Goal: Information Seeking & Learning: Stay updated

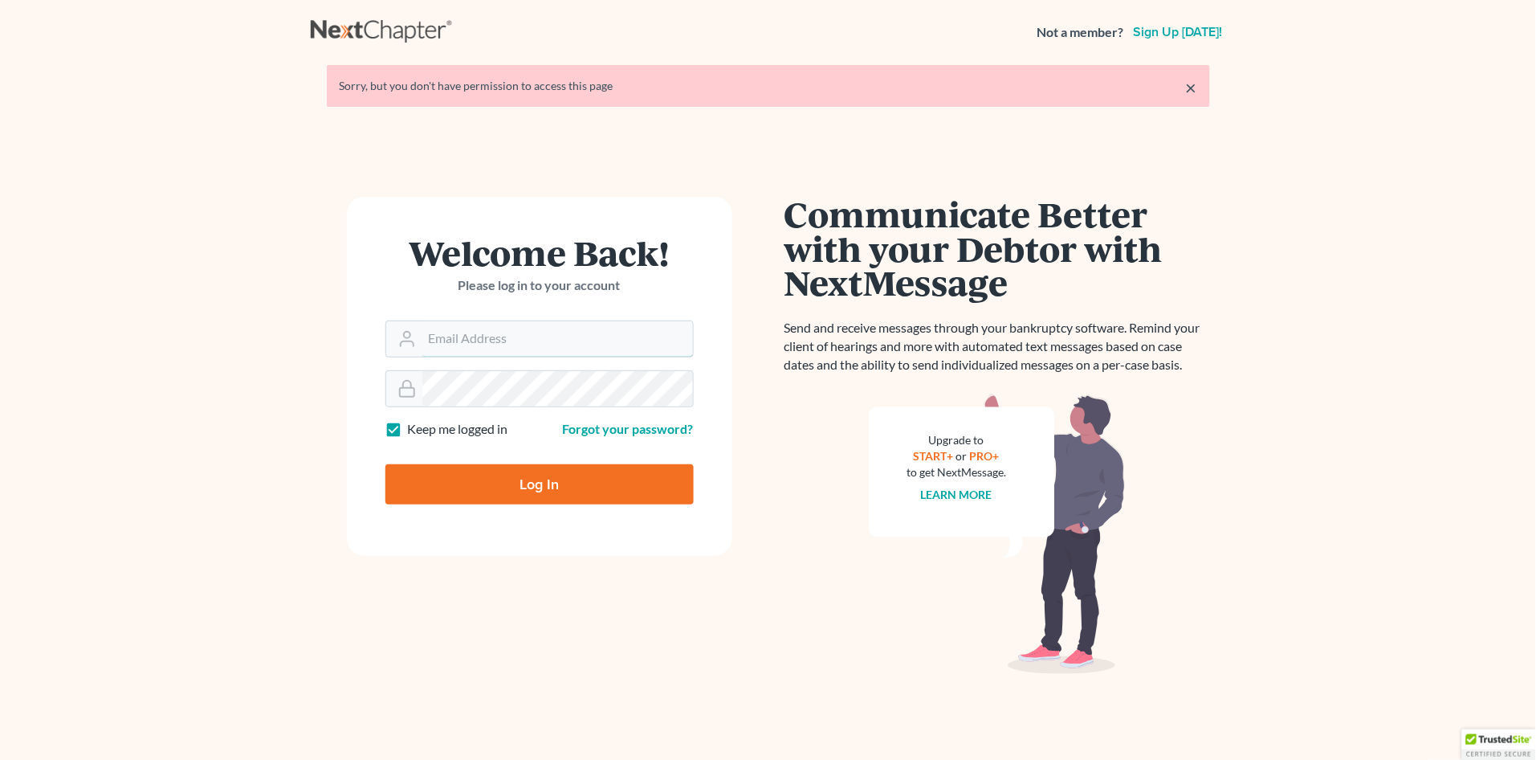
type input "[PERSON_NAME][EMAIL_ADDRESS][DOMAIN_NAME]"
click at [524, 464] on input "Log In" at bounding box center [539, 484] width 308 height 40
type input "Thinking..."
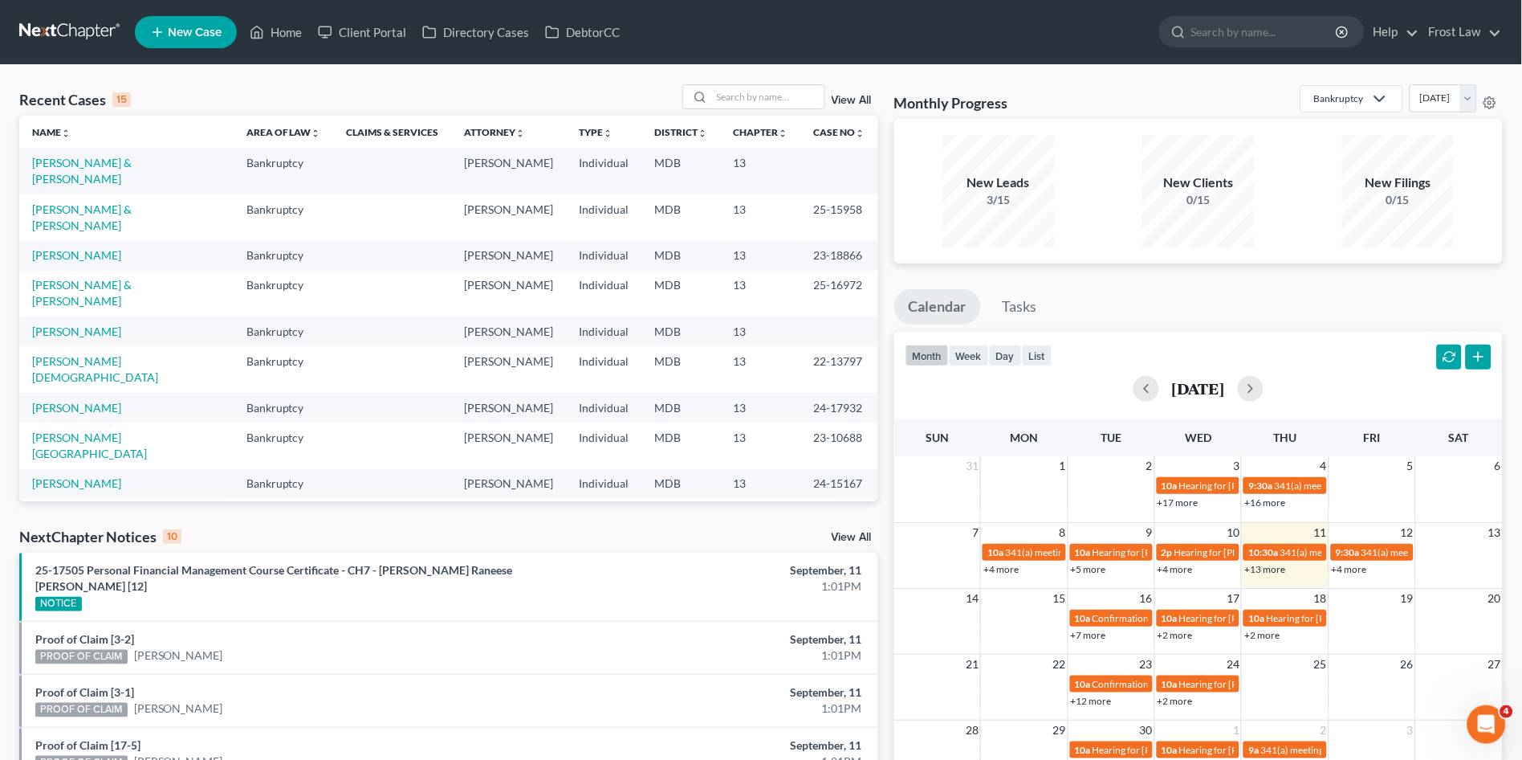
click at [860, 532] on link "View All" at bounding box center [852, 537] width 40 height 11
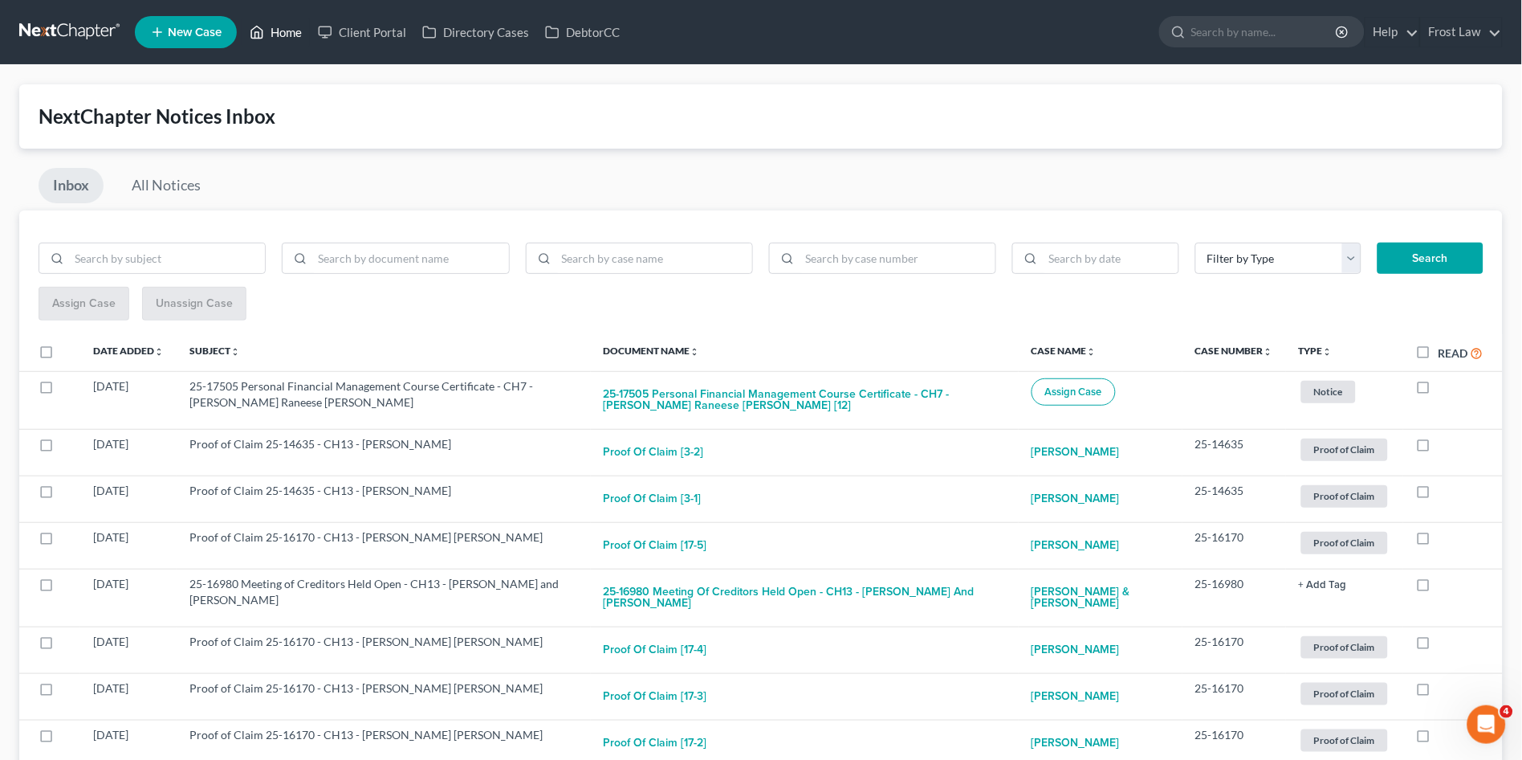
click at [275, 26] on link "Home" at bounding box center [276, 32] width 68 height 29
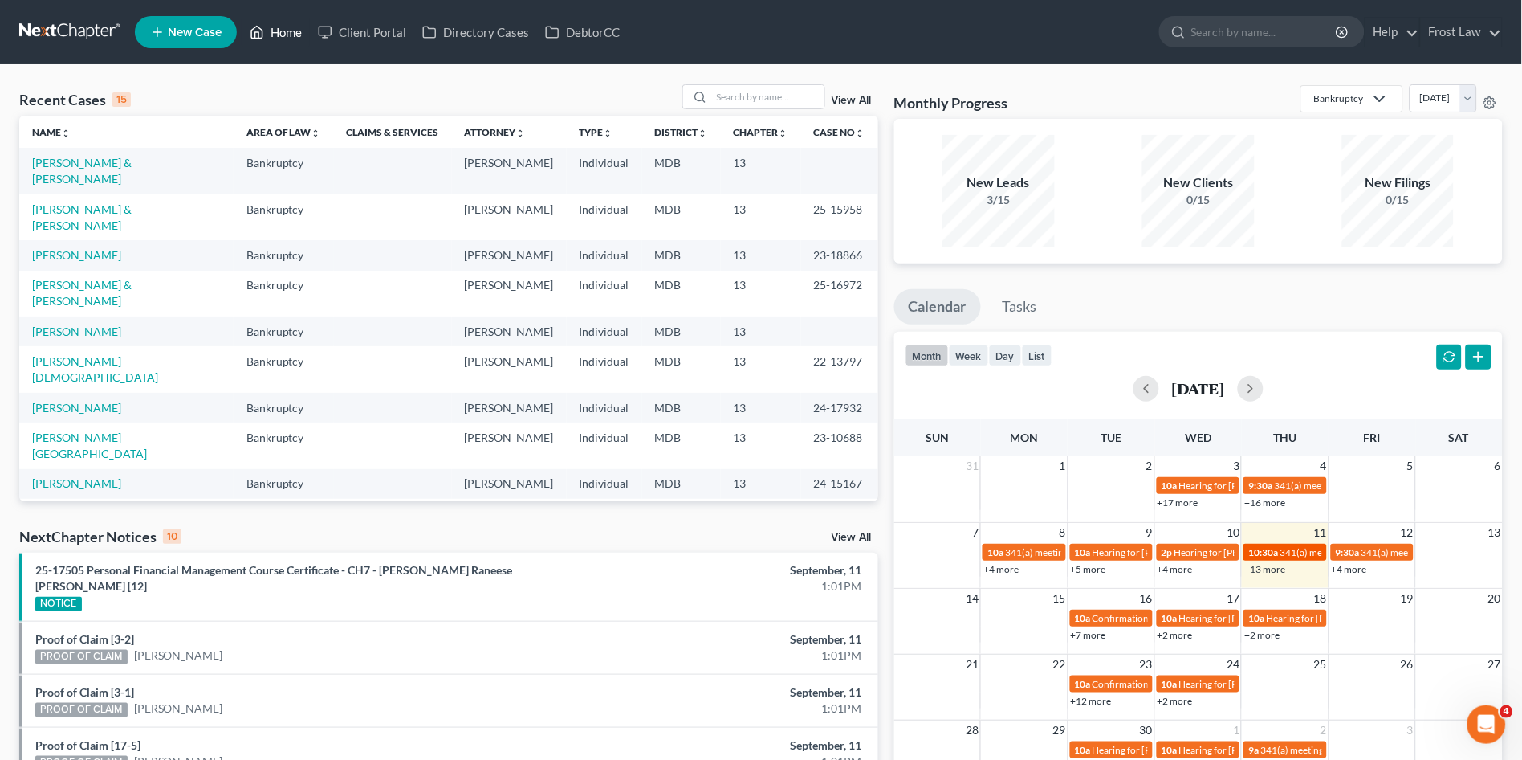
click at [1256, 560] on link "10:30a 341(a) meeting for [PERSON_NAME]" at bounding box center [1285, 552] width 83 height 17
select select "Days"
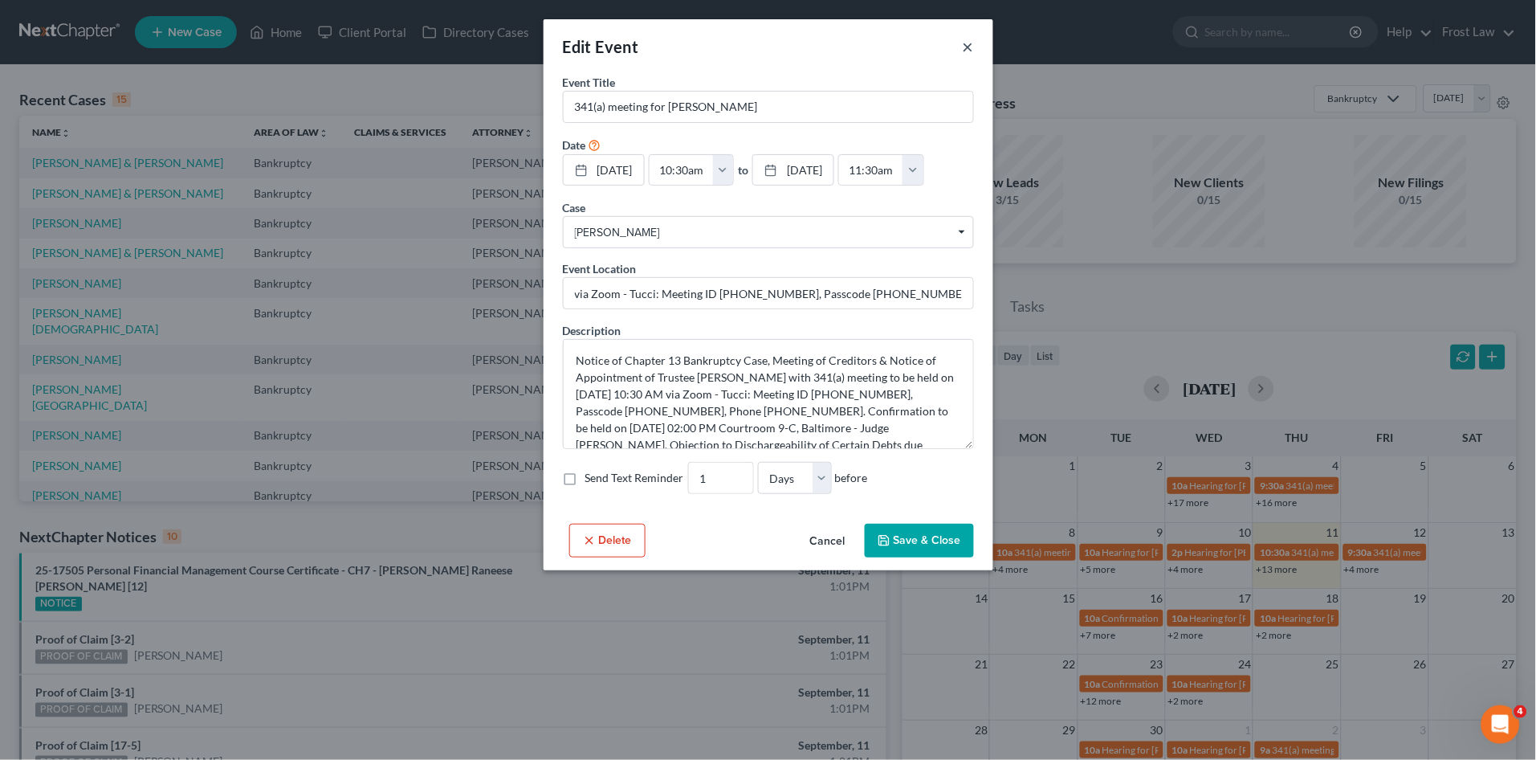
click at [967, 44] on button "×" at bounding box center [968, 46] width 11 height 19
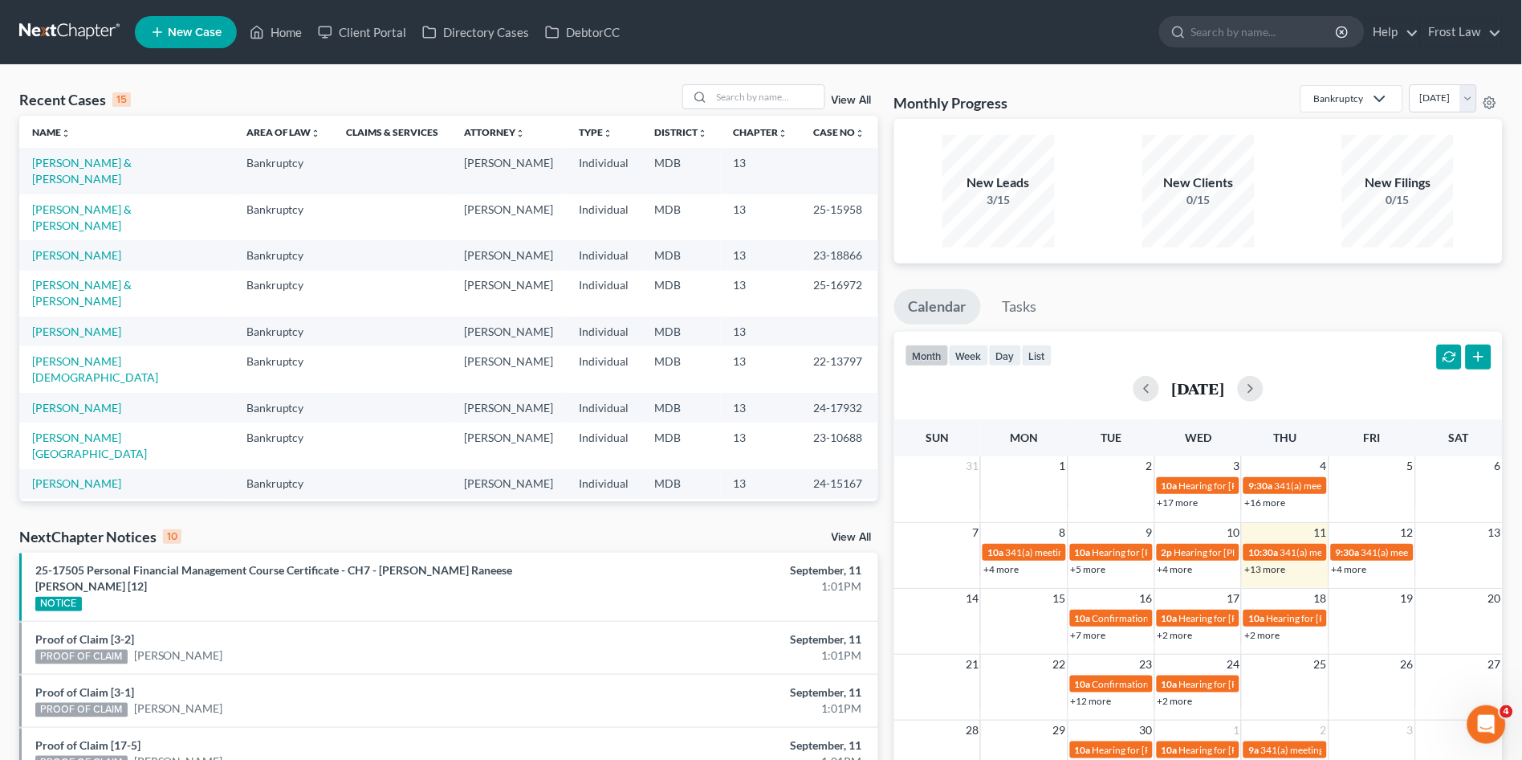
click at [1263, 570] on link "+13 more" at bounding box center [1264, 569] width 41 height 12
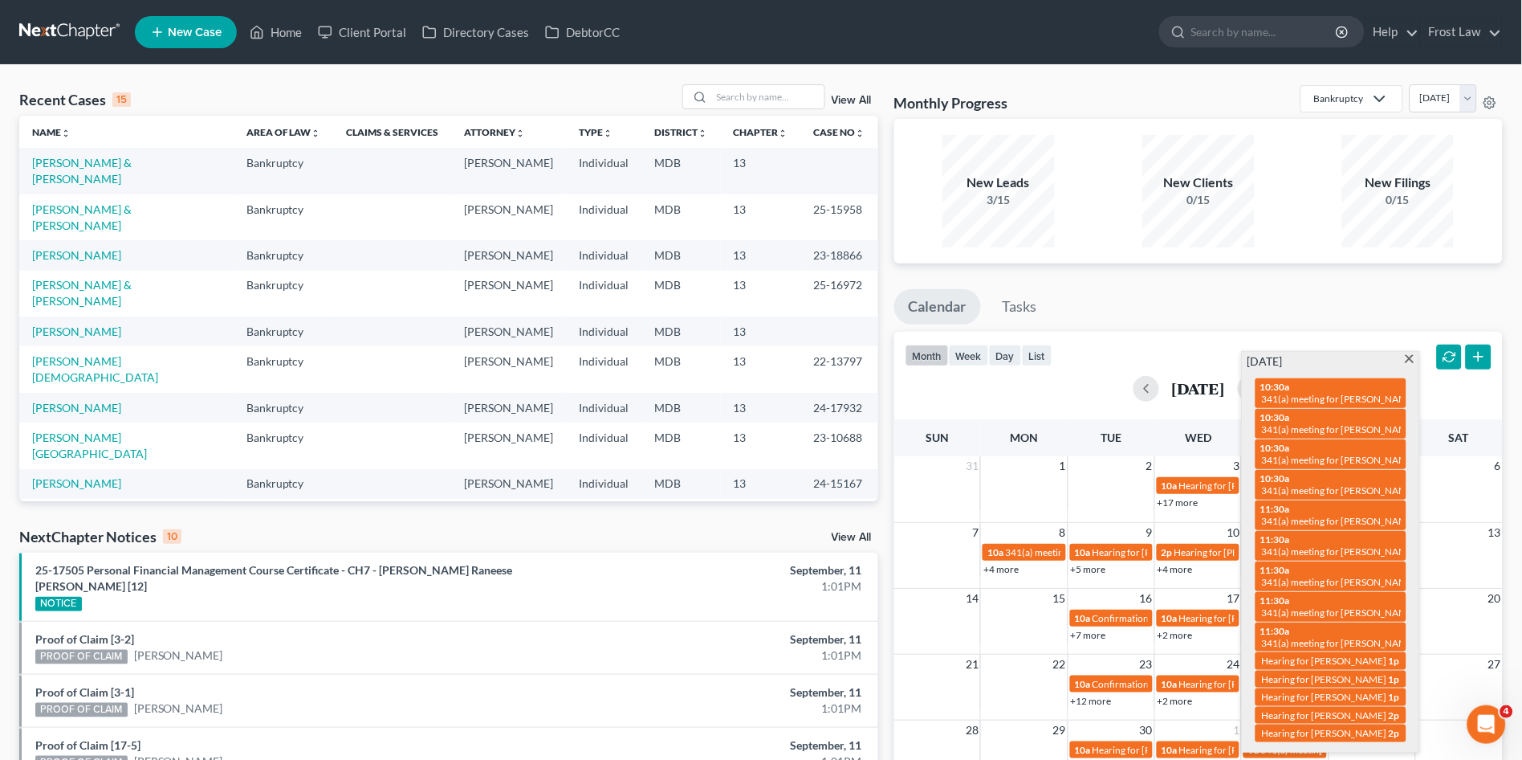
click at [1411, 356] on span at bounding box center [1410, 360] width 12 height 10
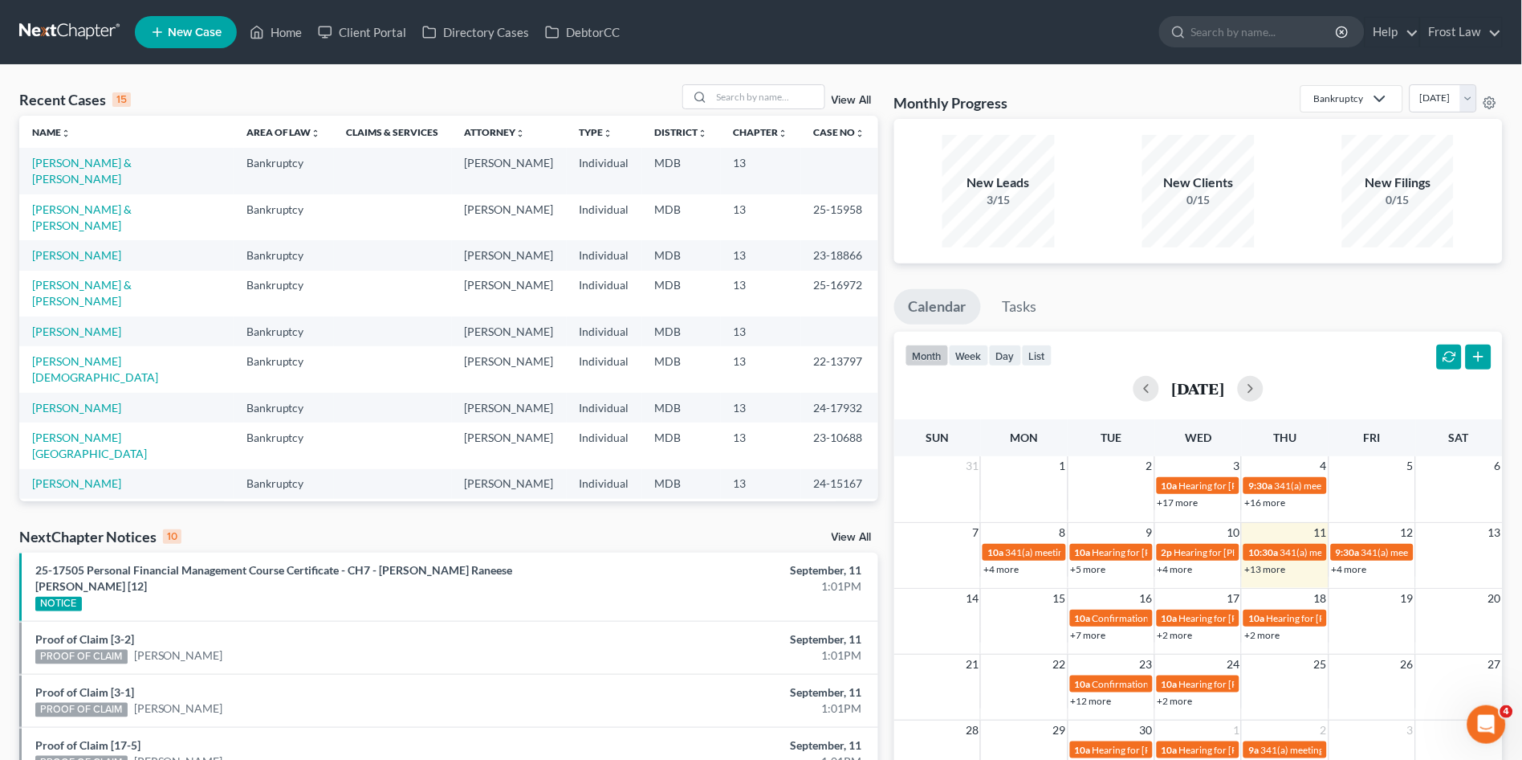
click at [1357, 564] on link "+4 more" at bounding box center [1349, 569] width 35 height 12
click at [1371, 472] on td "5" at bounding box center [1372, 465] width 87 height 19
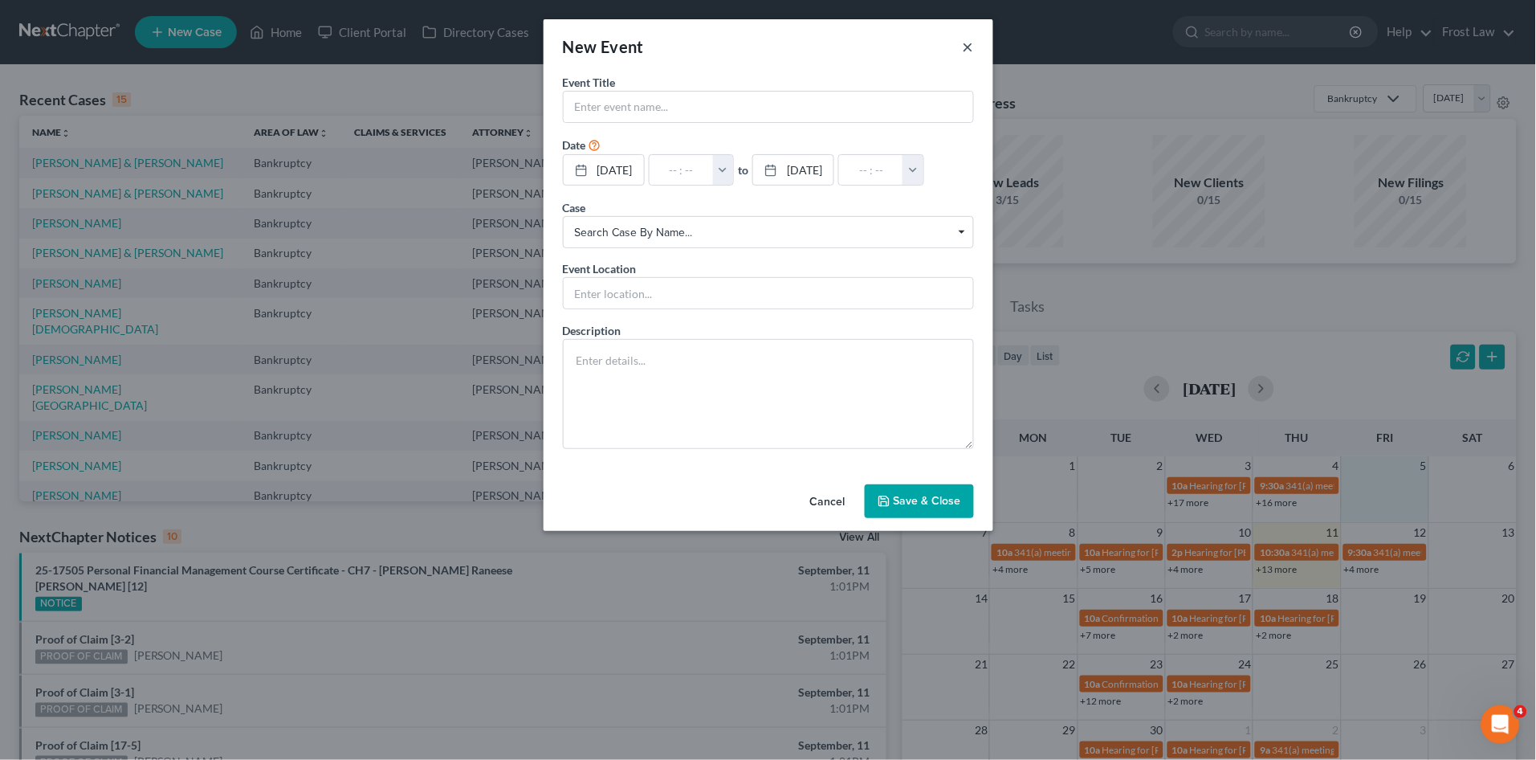
click at [963, 46] on button "×" at bounding box center [968, 46] width 11 height 19
